Goal: Navigation & Orientation: Find specific page/section

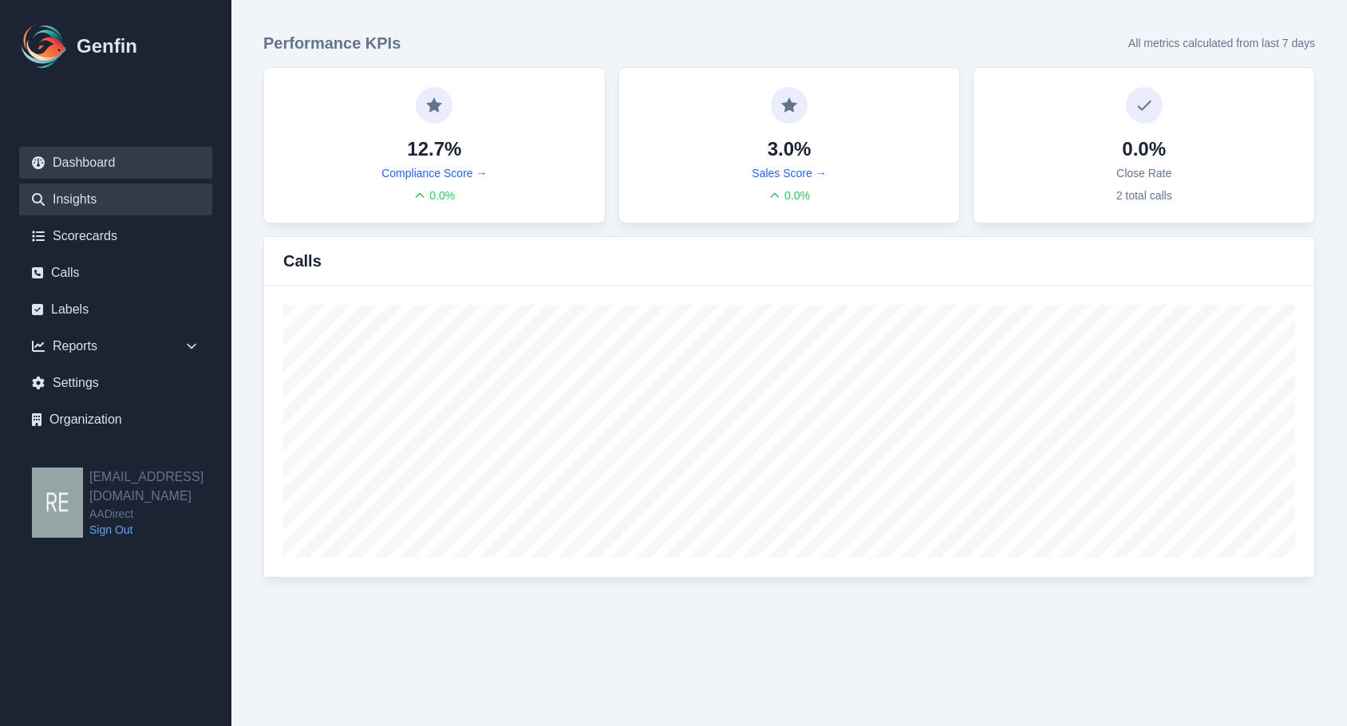
click at [102, 202] on link "Insights" at bounding box center [115, 200] width 193 height 32
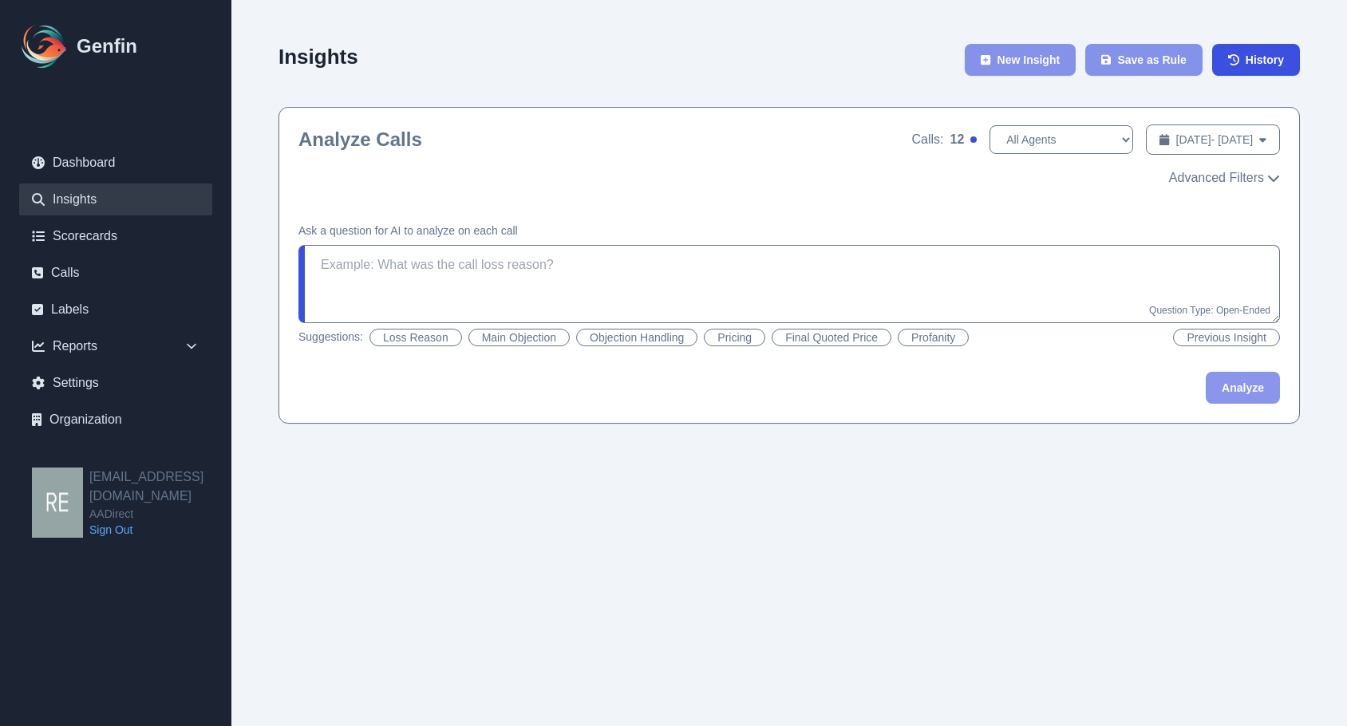
click at [102, 255] on ul "Dashboard Insights Scorecards Calls Labels Reports Sales Compliance Agents Rule…" at bounding box center [115, 291] width 193 height 289
click at [102, 240] on link "Scorecards" at bounding box center [115, 236] width 193 height 32
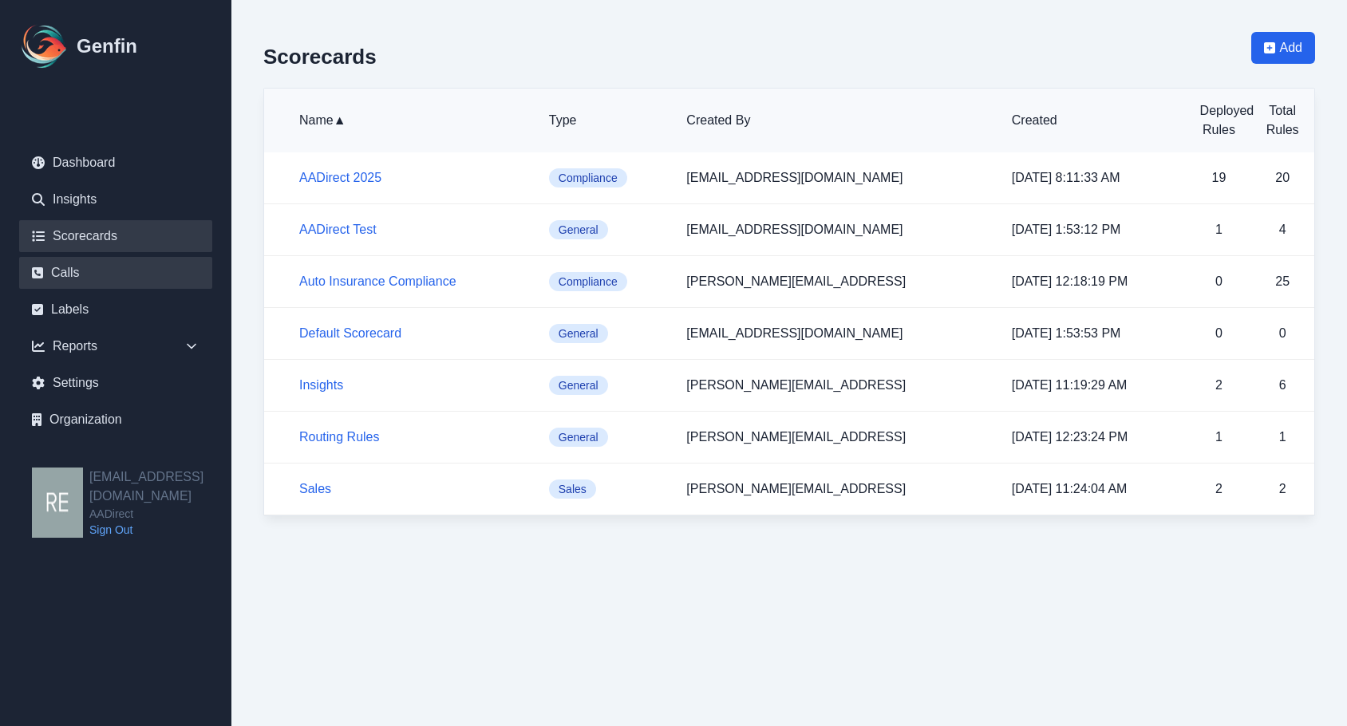
click at [98, 268] on link "Calls" at bounding box center [115, 273] width 193 height 32
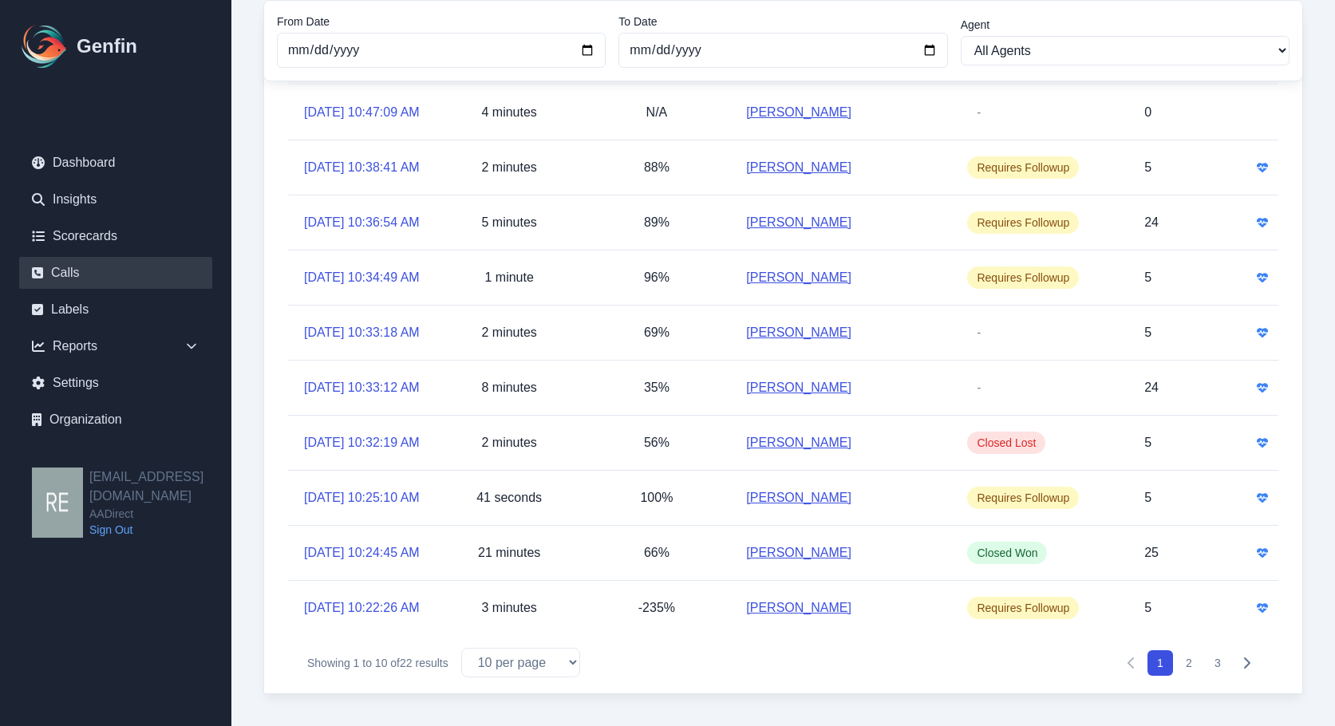
scroll to position [346, 0]
click at [1244, 672] on button "Next" at bounding box center [1247, 663] width 26 height 26
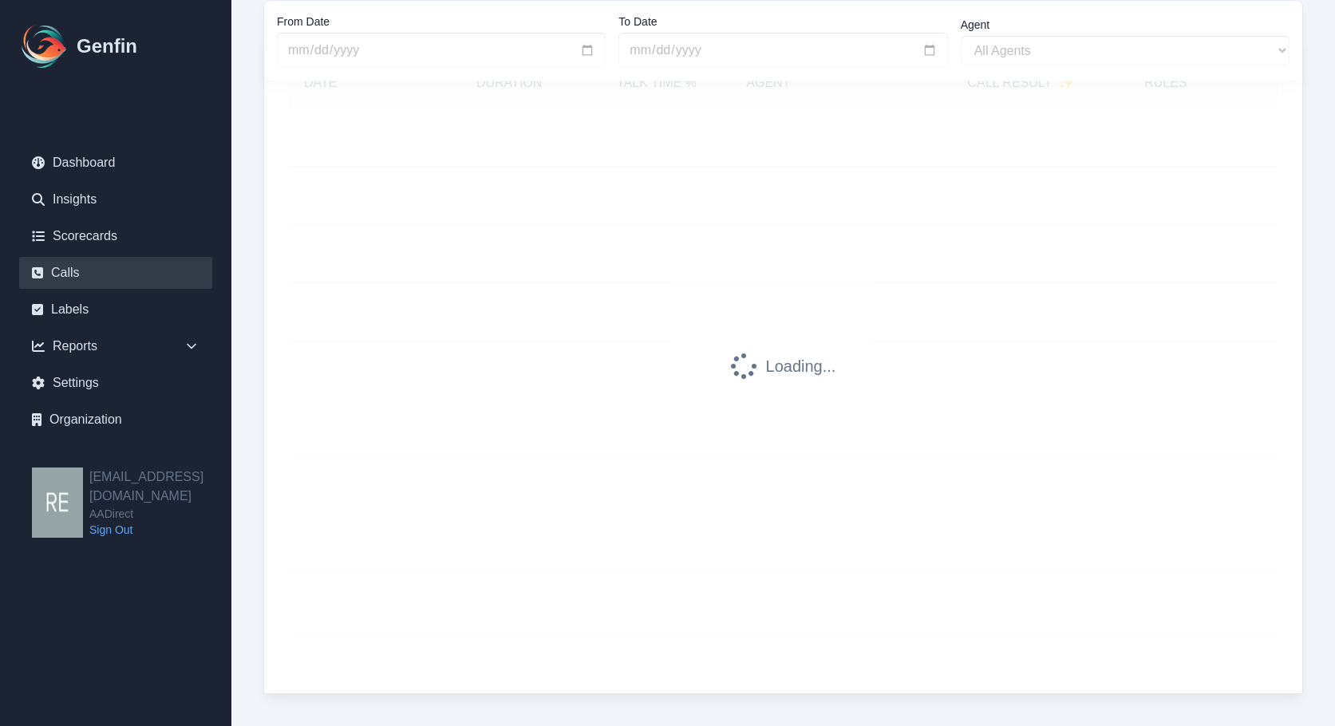
scroll to position [164, 0]
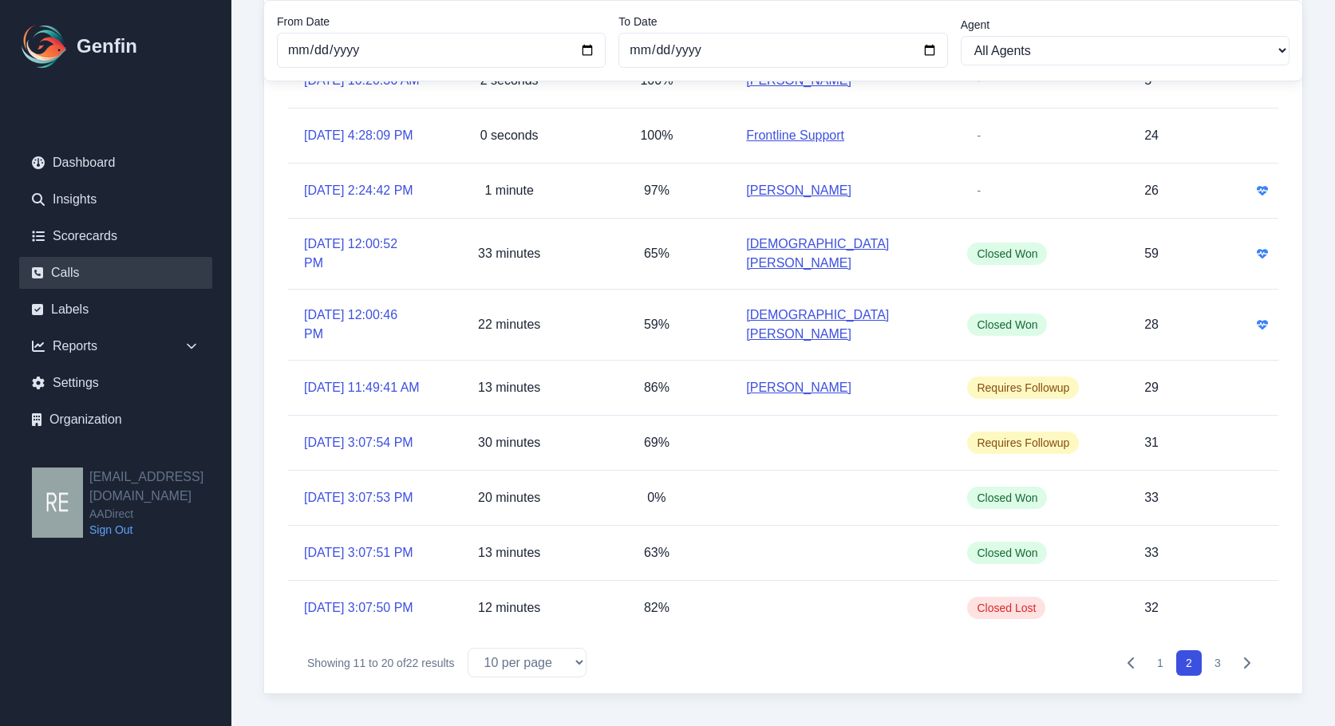
scroll to position [346, 0]
click at [1221, 664] on button "3" at bounding box center [1218, 663] width 26 height 26
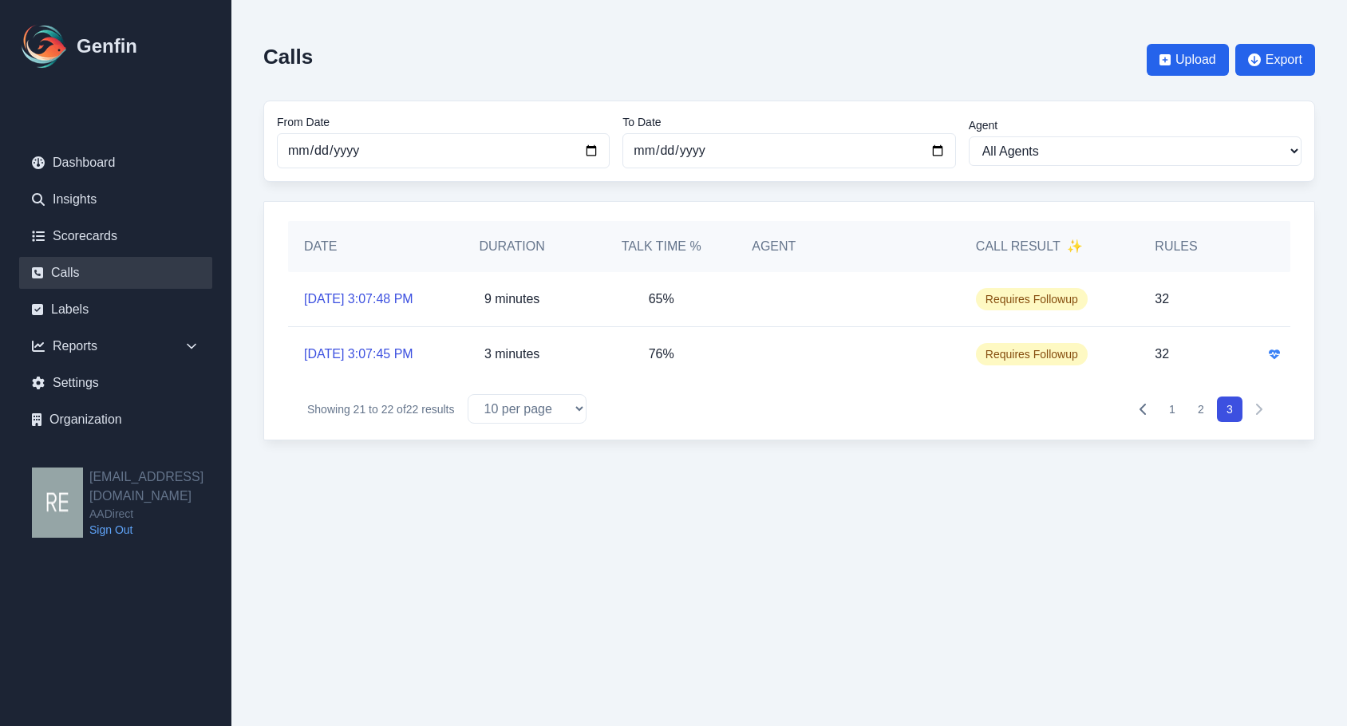
click at [1171, 422] on button "1" at bounding box center [1172, 410] width 26 height 26
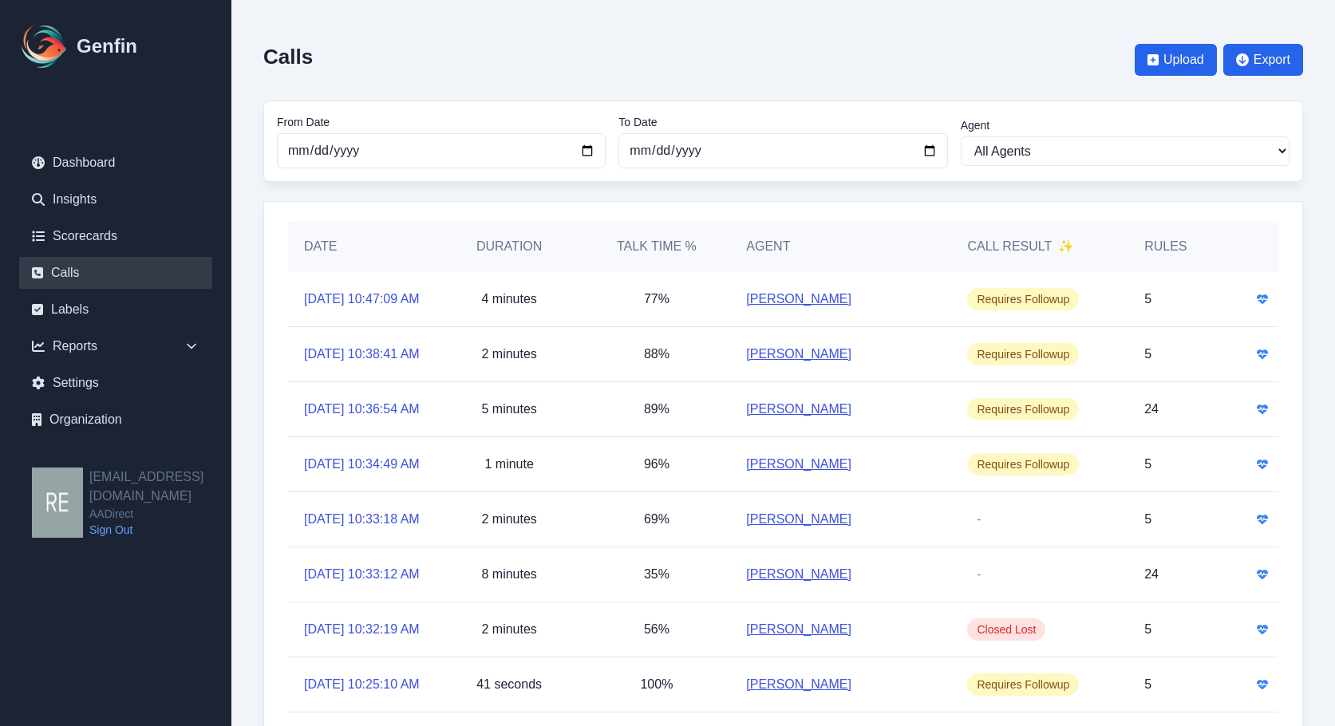
scroll to position [80, 0]
